Goal: Transaction & Acquisition: Purchase product/service

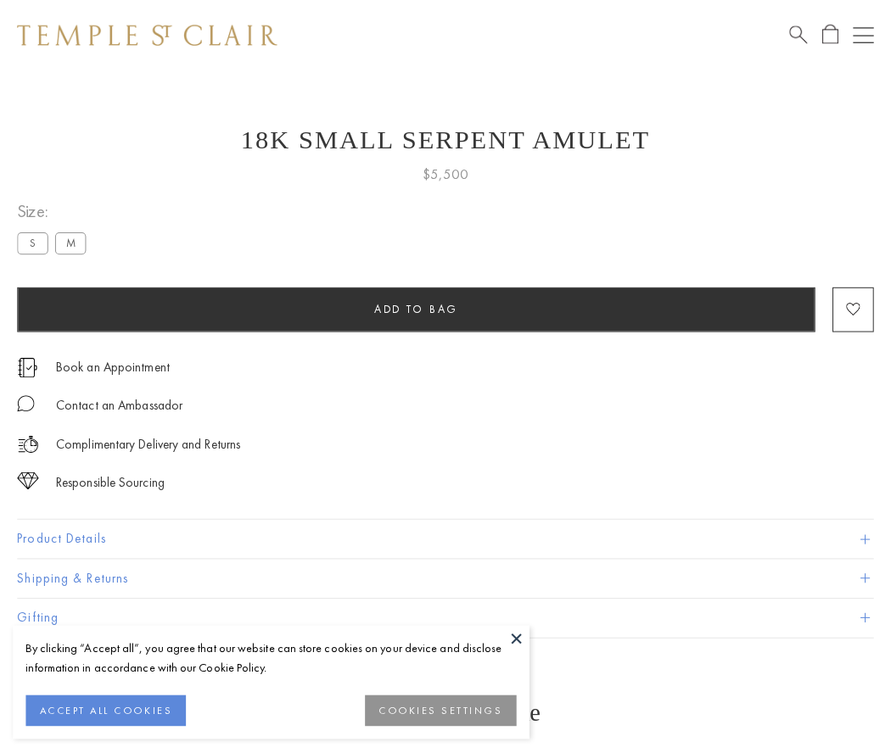
scroll to position [27, 0]
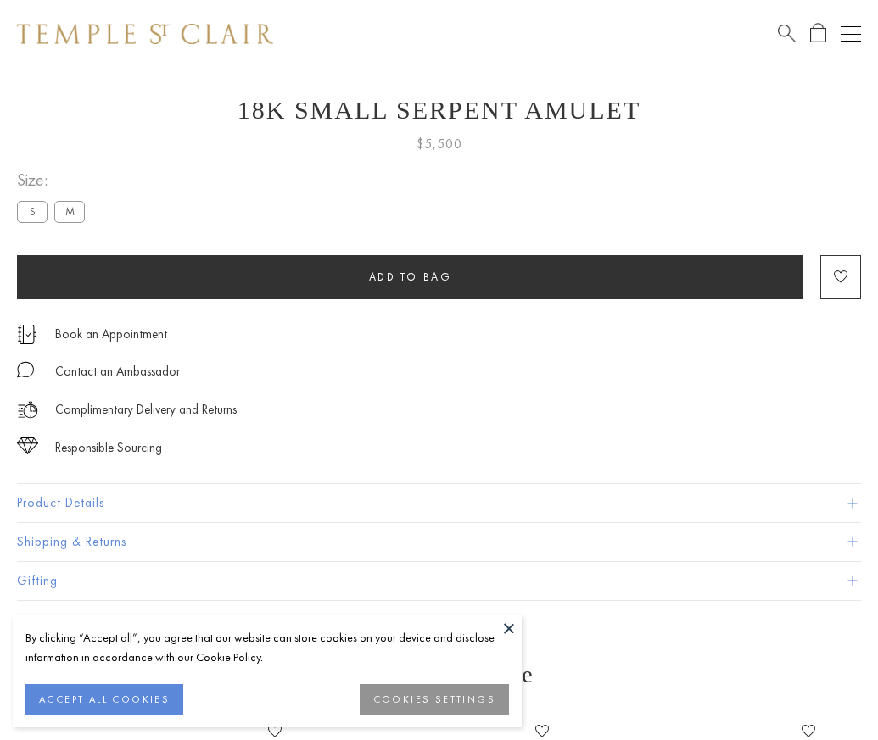
click at [410, 277] on span "Add to bag" at bounding box center [410, 277] width 83 height 14
